Goal: Task Accomplishment & Management: Use online tool/utility

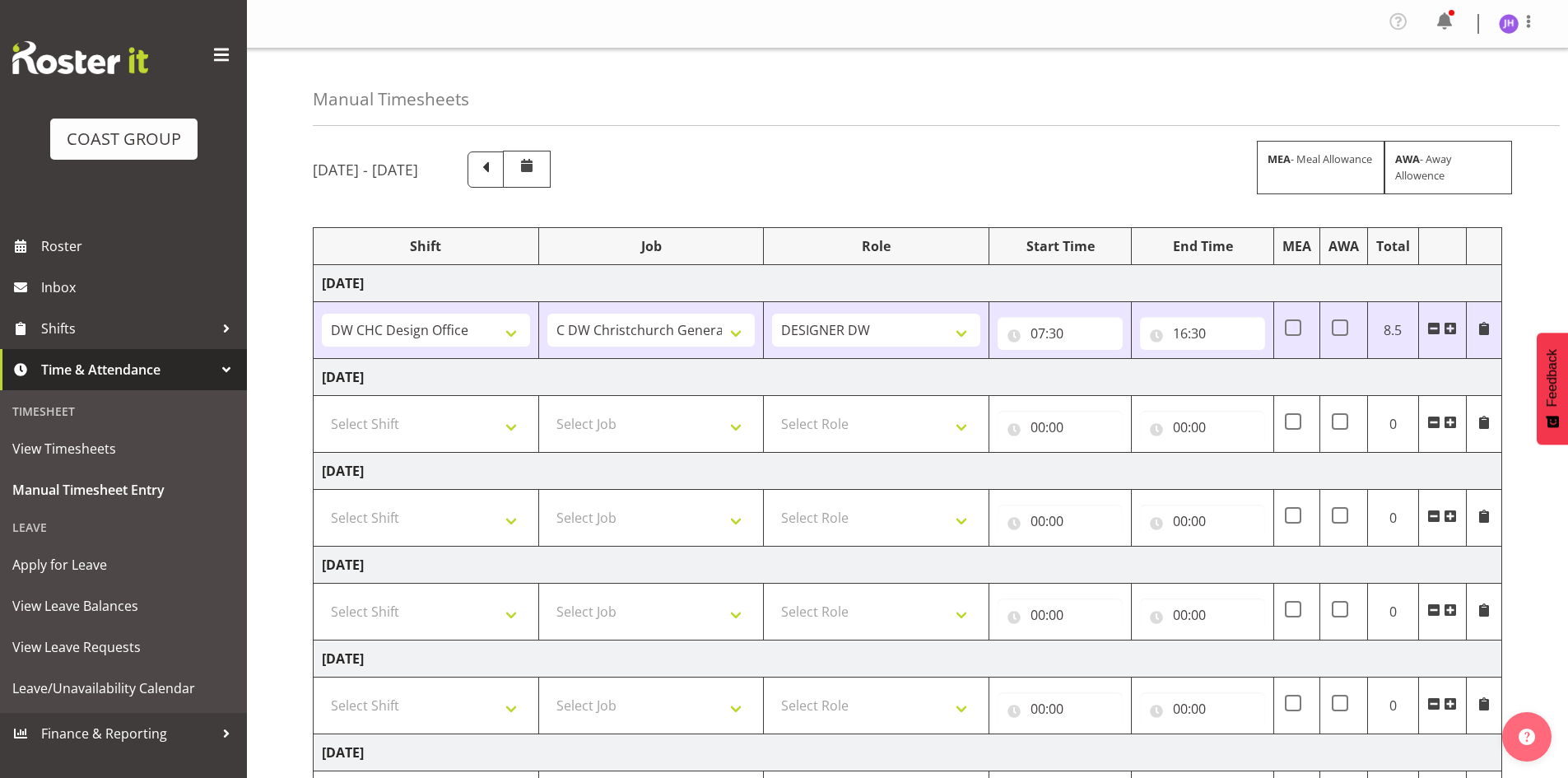
select select "1512"
select select "624"
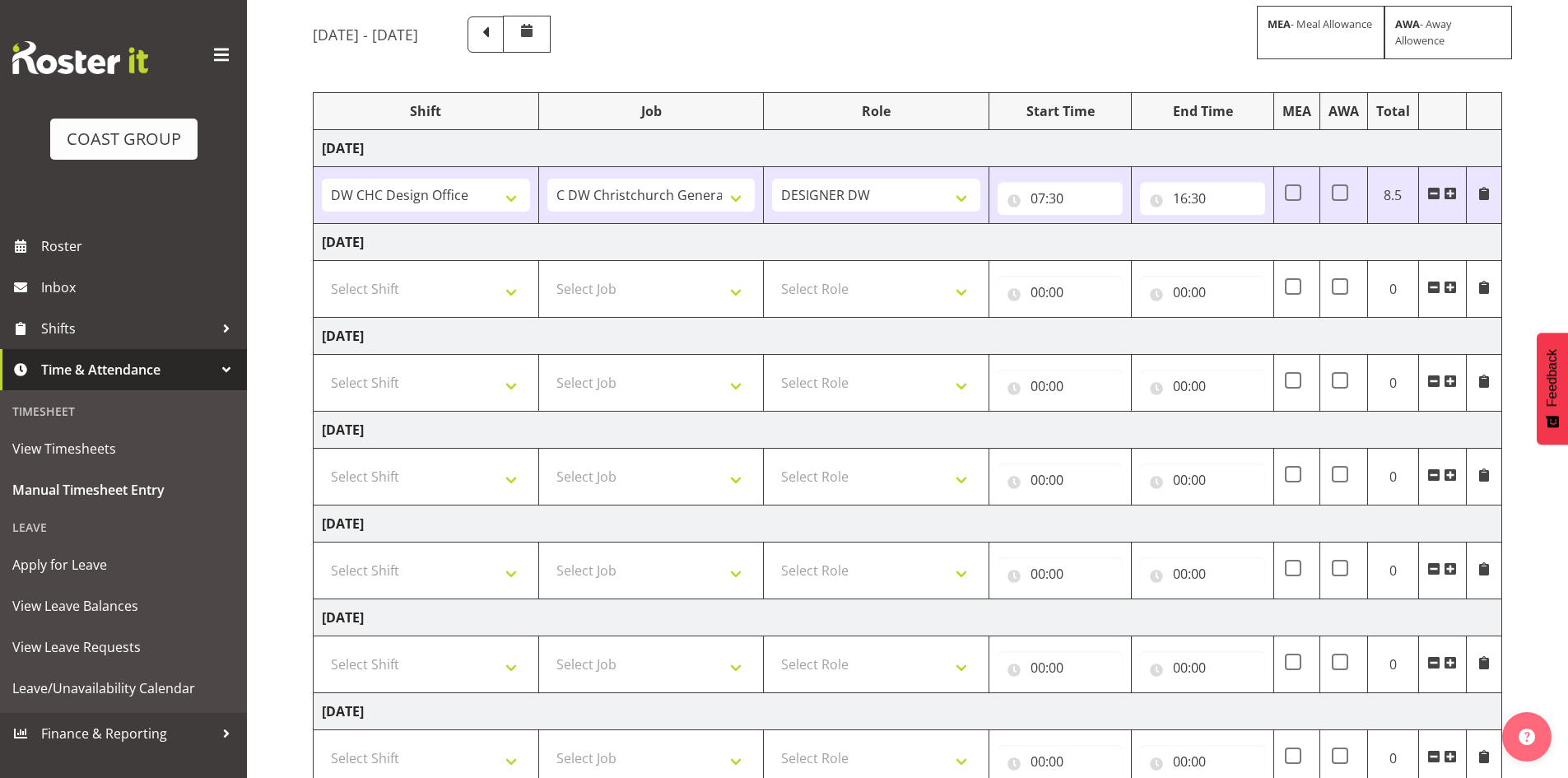
scroll to position [249, 0]
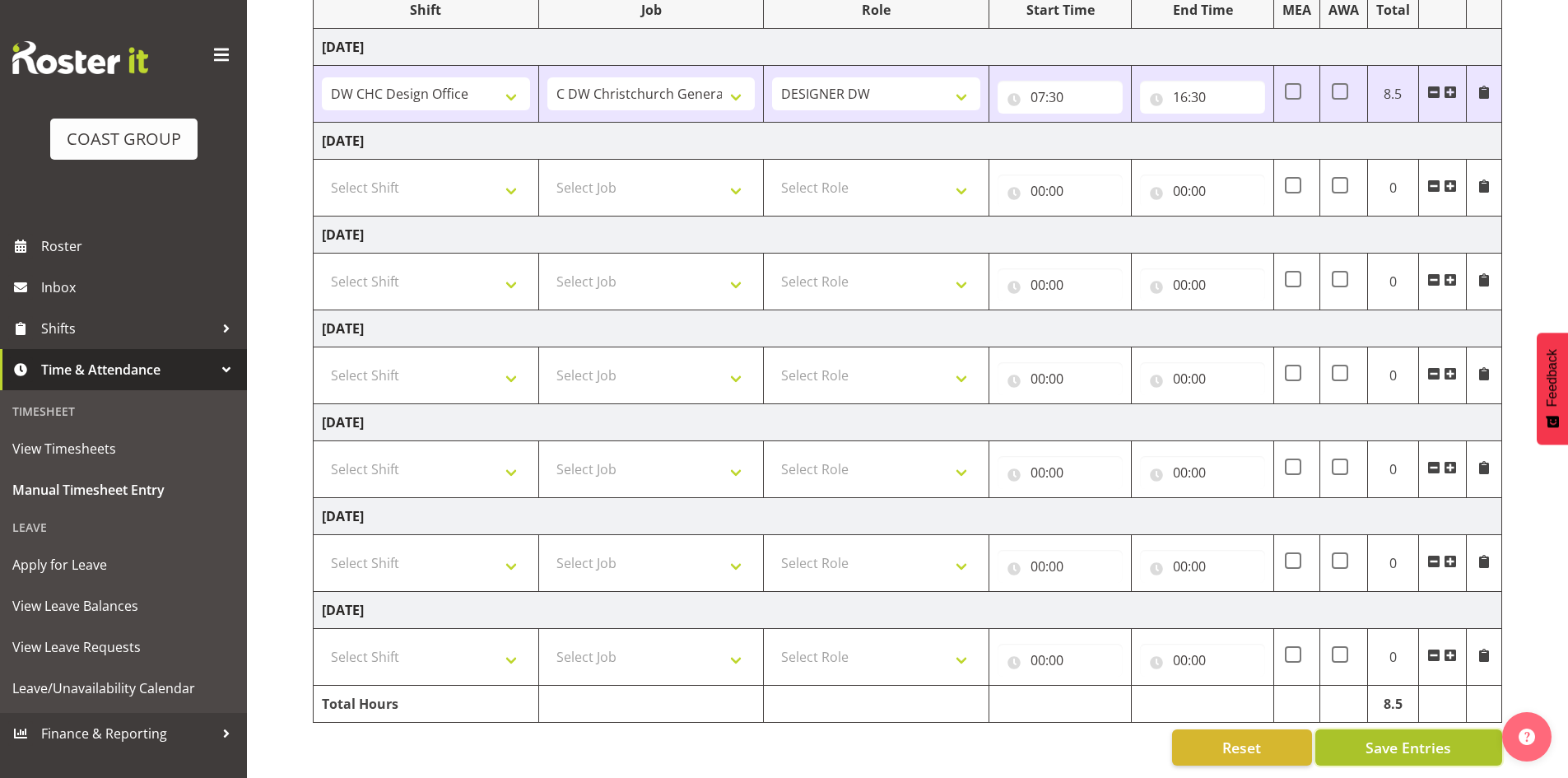
click at [1460, 729] on button "Save Entries" at bounding box center [1408, 747] width 187 height 36
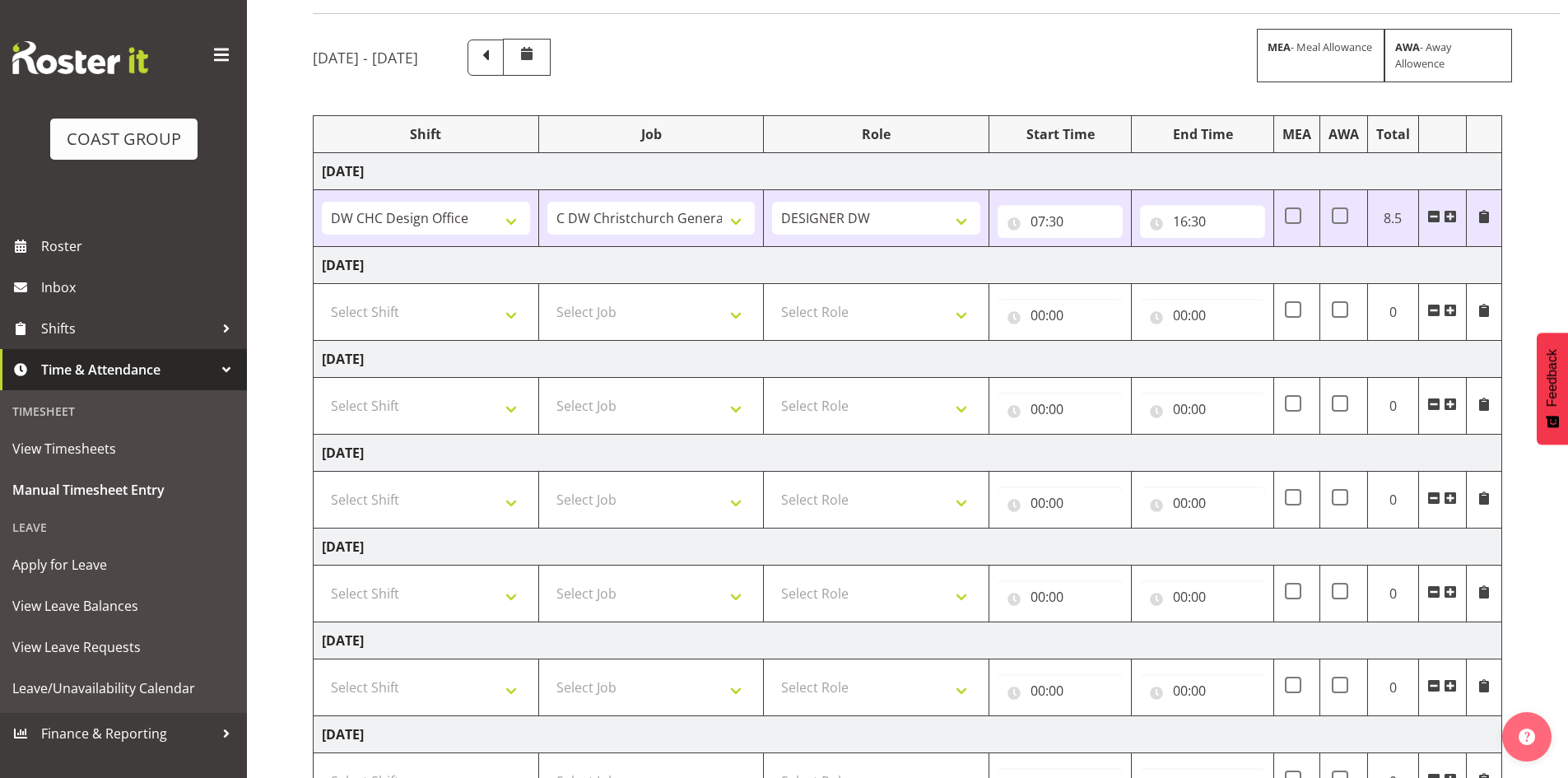
scroll to position [0, 0]
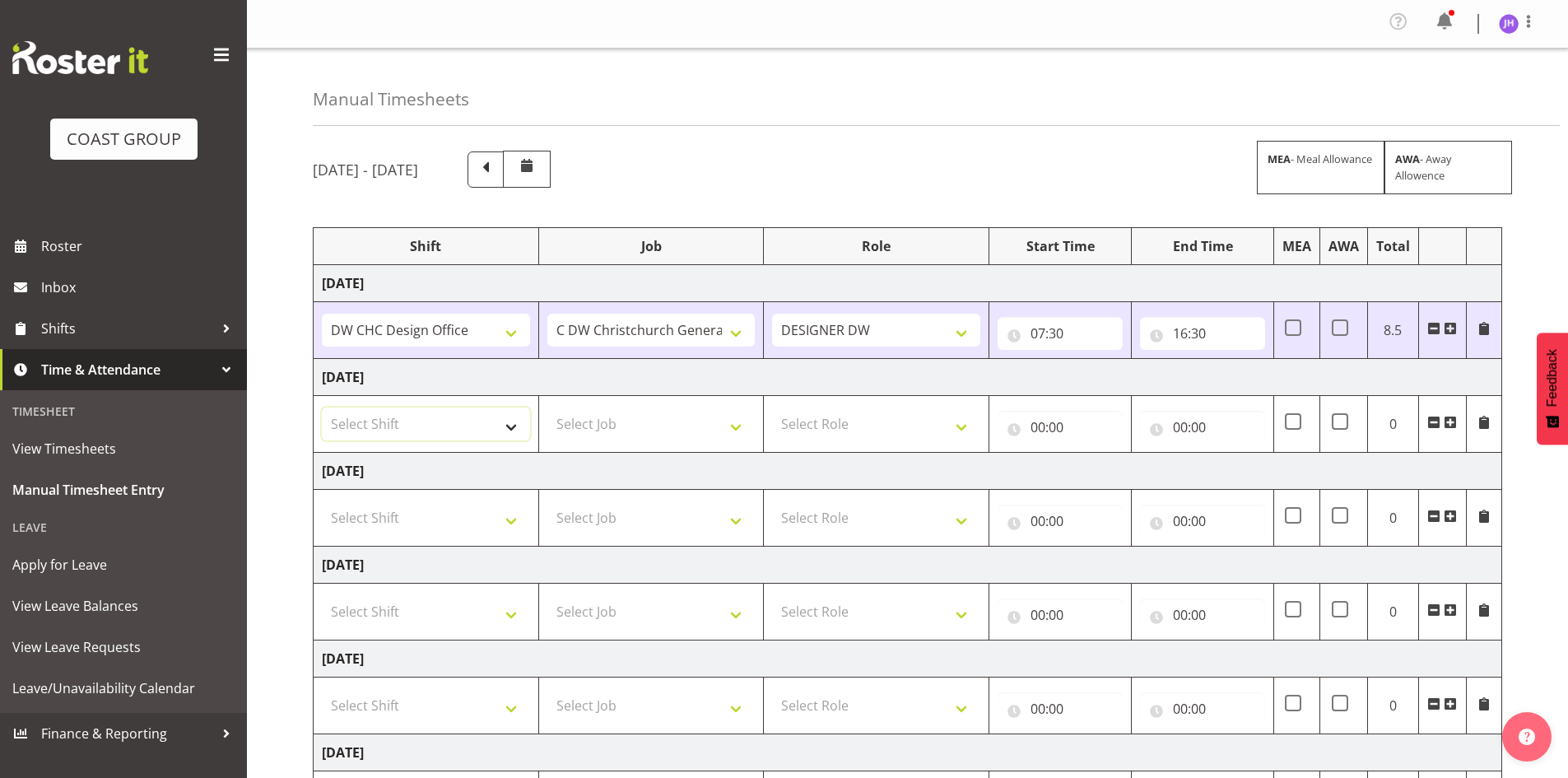
click at [463, 421] on select "Select Shift CHC SIGN ADMIN (LEAVE ALONE, DONT MAKE INACTIVE) DW CHC ARK WORK D…" at bounding box center [426, 424] width 209 height 33
select select "1512"
click at [322, 408] on select "Select Shift CHC SIGN ADMIN (LEAVE ALONE, DONT MAKE INACTIVE) DW CHC ARK WORK D…" at bounding box center [426, 424] width 209 height 33
click at [657, 421] on select "Select Job 1 Carlton Events 1 [PERSON_NAME][GEOGRAPHIC_DATA] 1 [PERSON_NAME][GE…" at bounding box center [651, 424] width 209 height 33
select select "624"
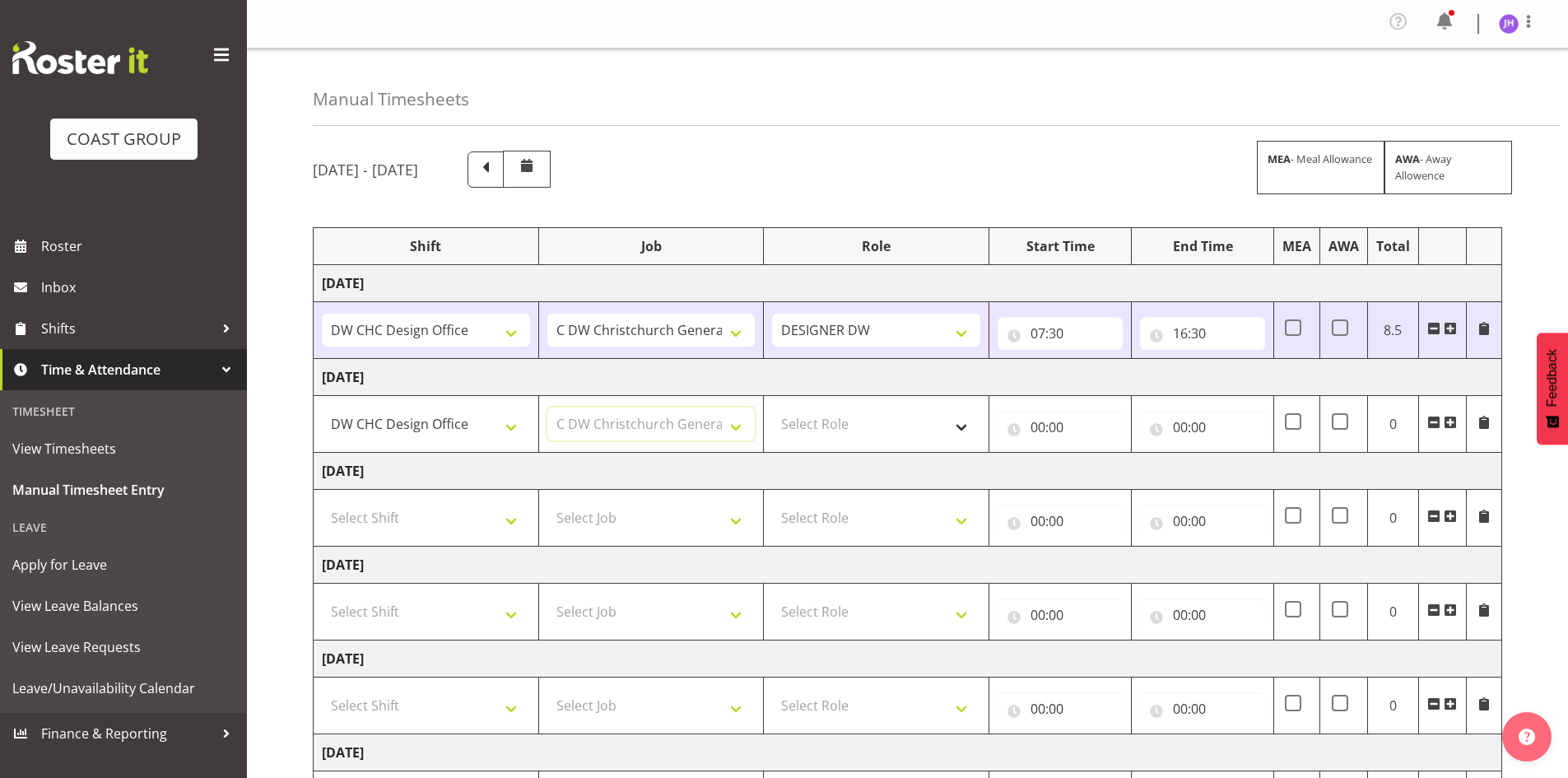
click at [547, 408] on select "Select Job 1 Carlton Events 1 [PERSON_NAME][GEOGRAPHIC_DATA] 1 [PERSON_NAME][GE…" at bounding box center [651, 424] width 209 height 33
click at [865, 423] on select "Select Role DESIGNER [PERSON_NAME]" at bounding box center [876, 424] width 209 height 33
select select "221"
click at [772, 408] on select "Select Role DESIGNER [PERSON_NAME]" at bounding box center [876, 424] width 209 height 33
click at [1051, 424] on input "00:00" at bounding box center [1060, 427] width 125 height 33
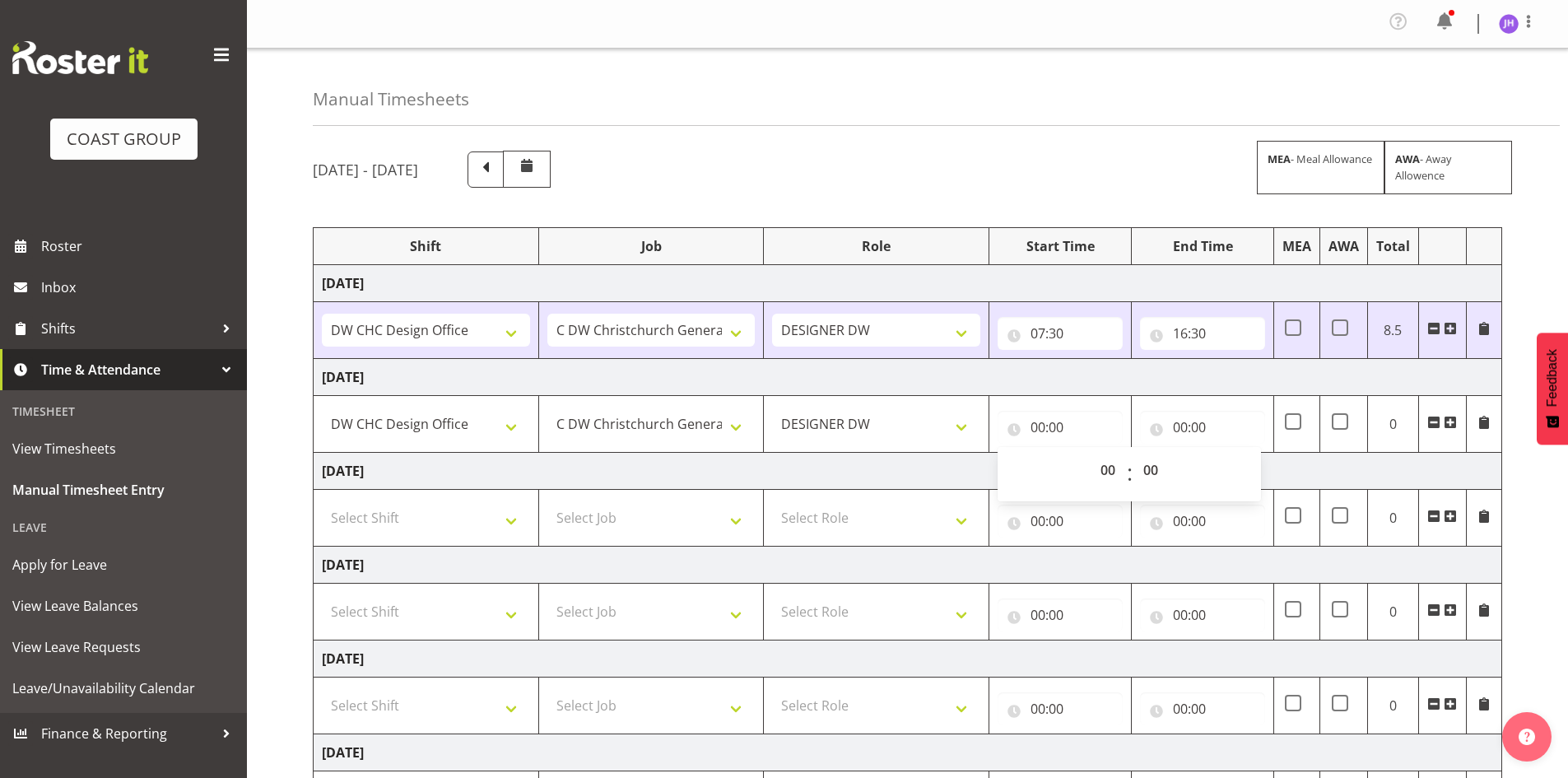
click at [1017, 387] on td "[DATE]" at bounding box center [907, 377] width 1188 height 37
click at [951, 424] on select "DESIGNER DW" at bounding box center [876, 424] width 209 height 33
click at [868, 389] on td "[DATE]" at bounding box center [907, 377] width 1188 height 37
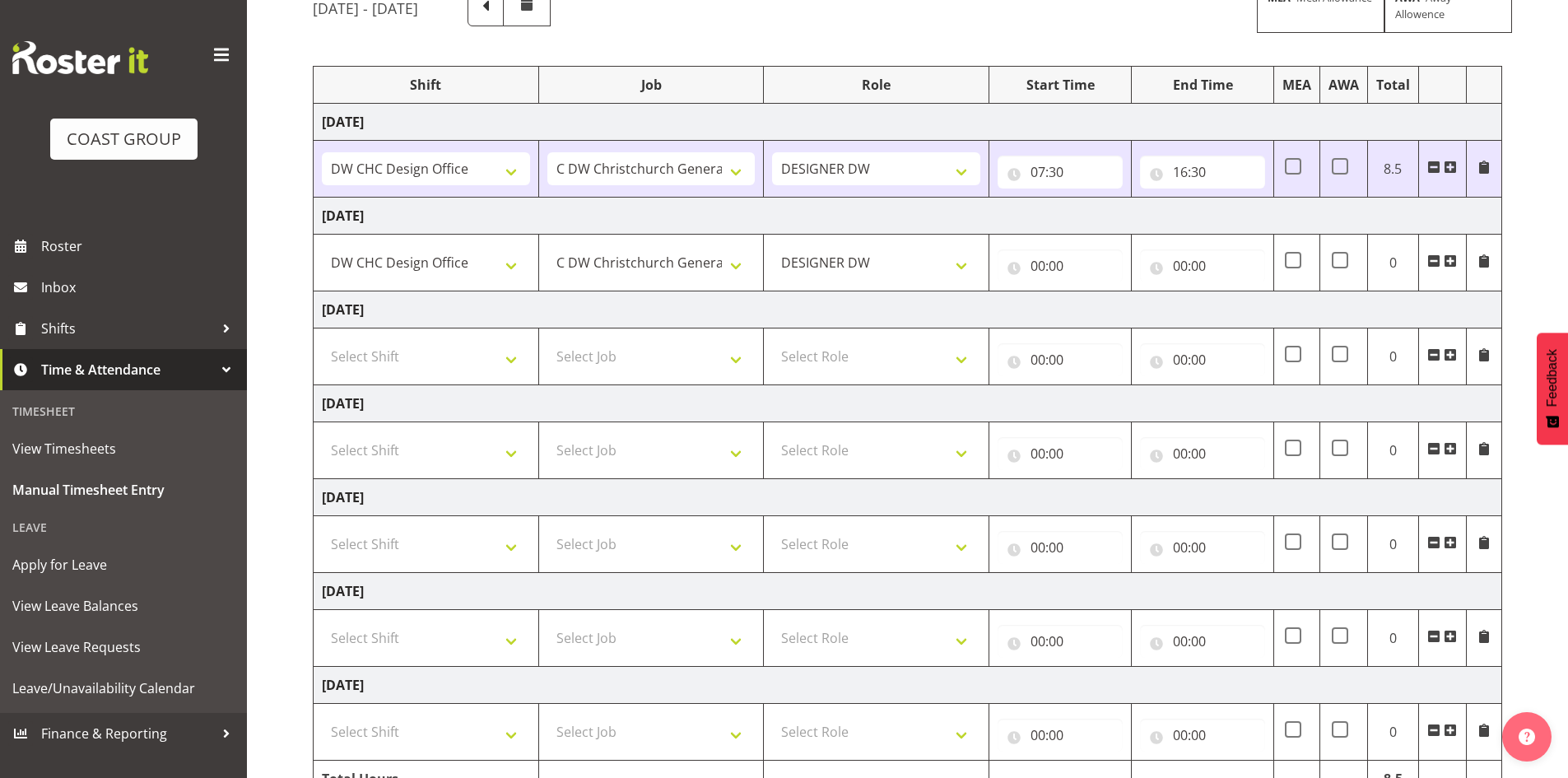
scroll to position [249, 0]
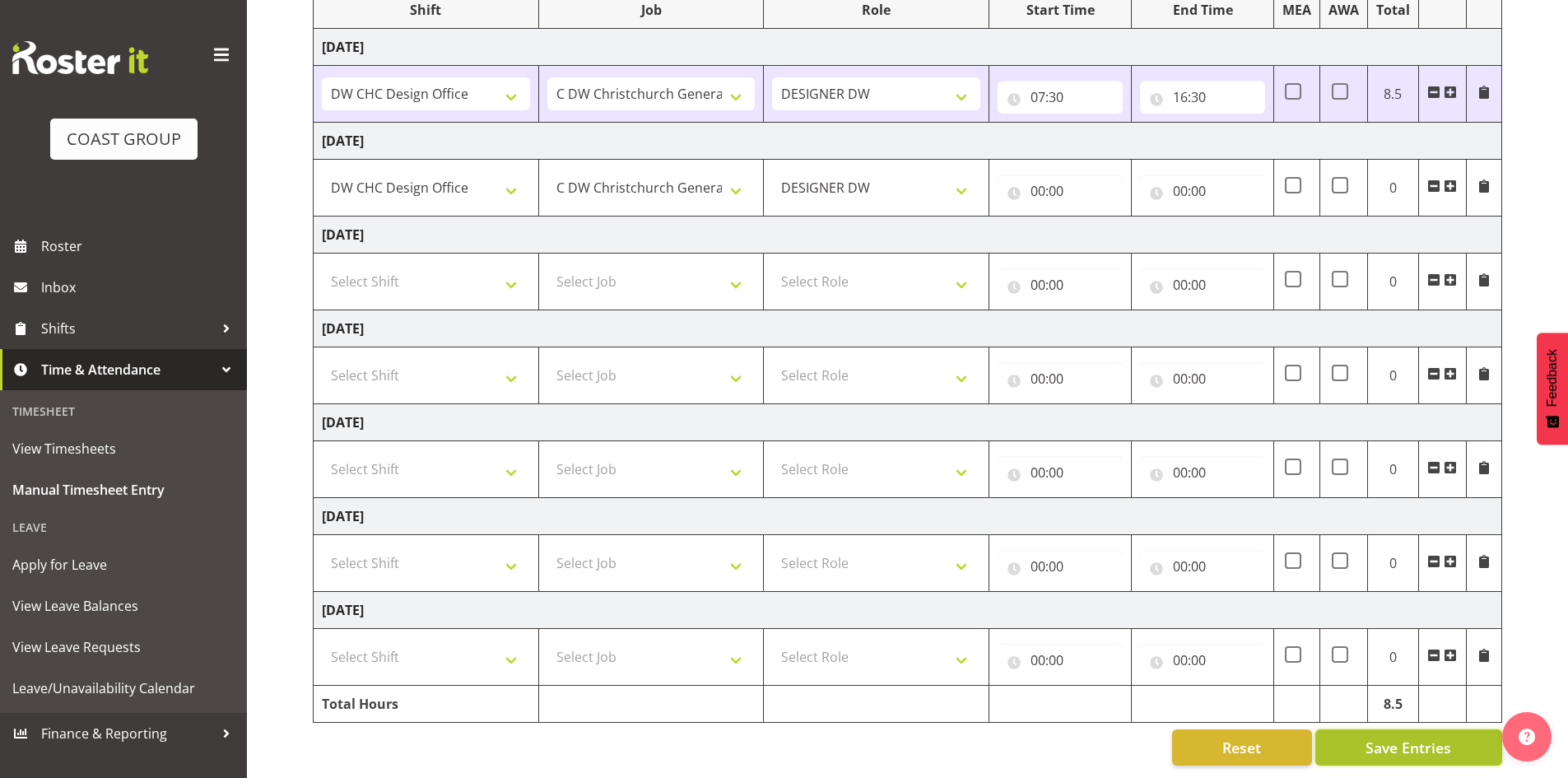
click at [1409, 737] on span "Save Entries" at bounding box center [1407, 748] width 85 height 22
select select
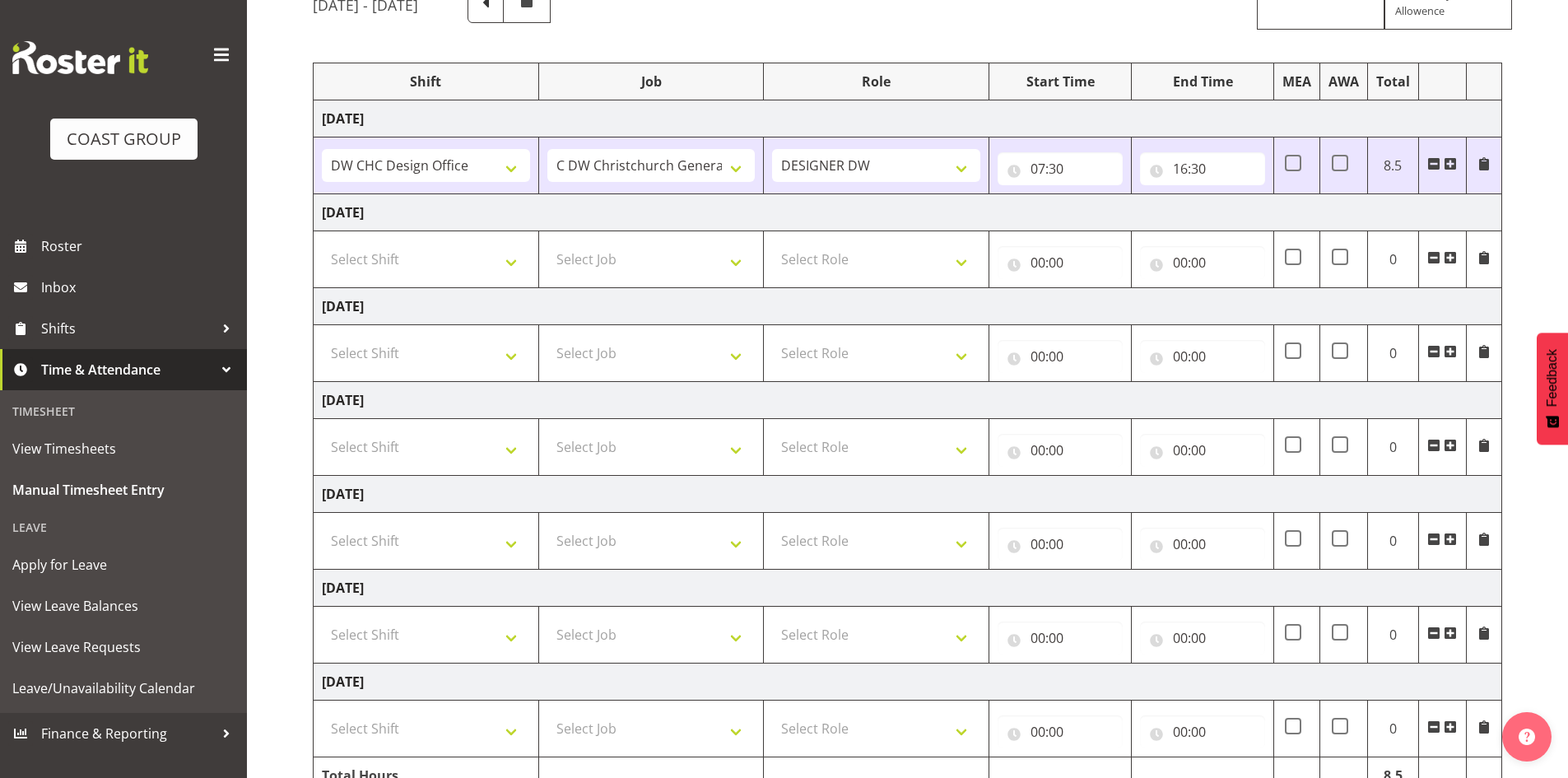
scroll to position [0, 0]
